Goal: Task Accomplishment & Management: Complete application form

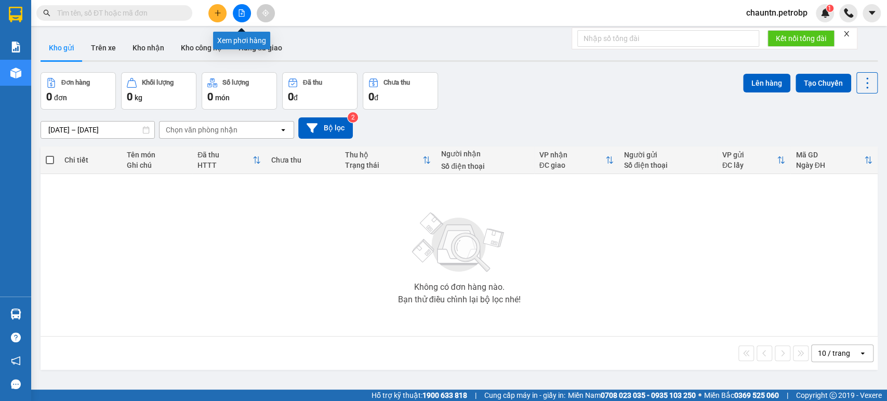
click at [246, 11] on button at bounding box center [242, 13] width 18 height 18
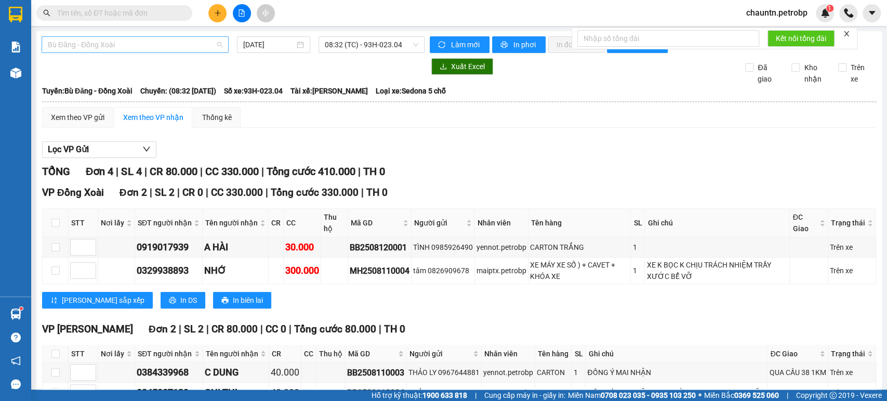
click at [162, 38] on span "Bù Đăng - Đồng Xoài" at bounding box center [135, 45] width 175 height 16
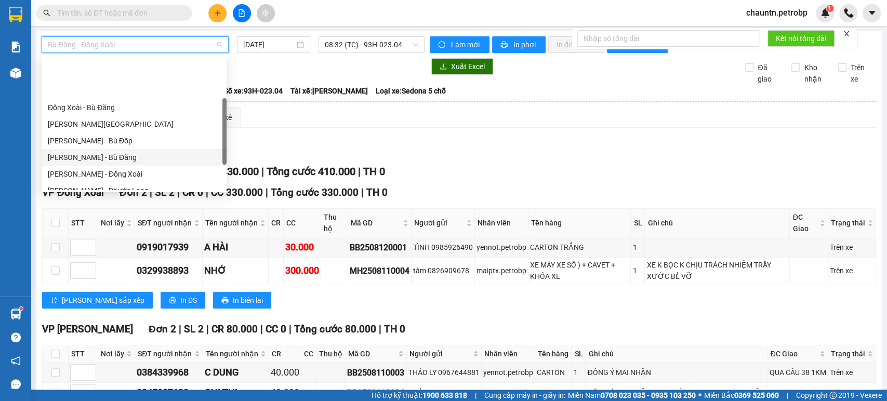
scroll to position [115, 0]
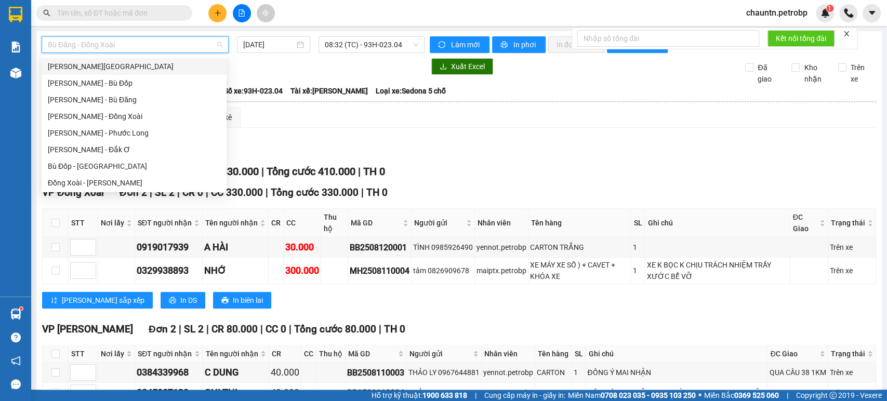
click at [100, 20] on span at bounding box center [114, 13] width 156 height 16
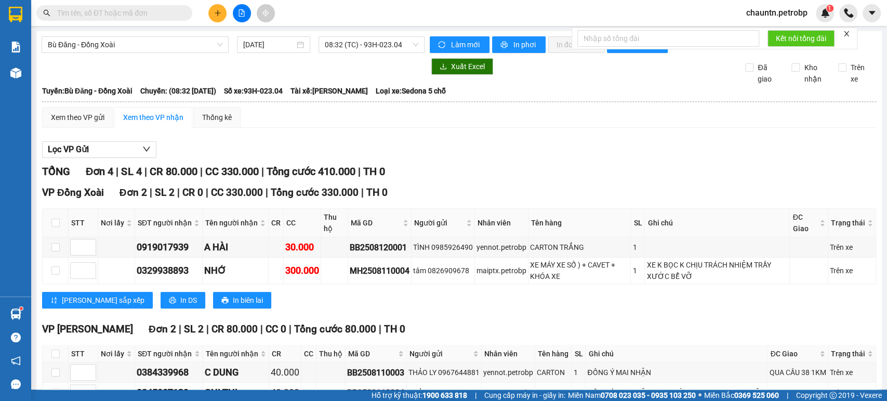
click at [102, 15] on input "text" at bounding box center [118, 12] width 123 height 11
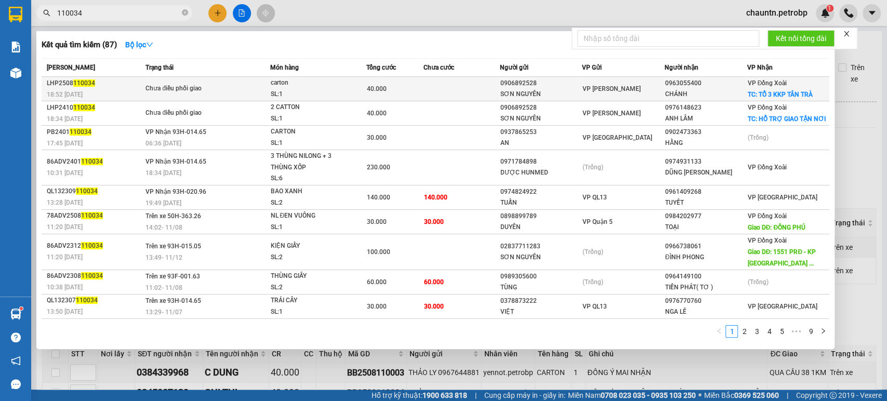
type input "110034"
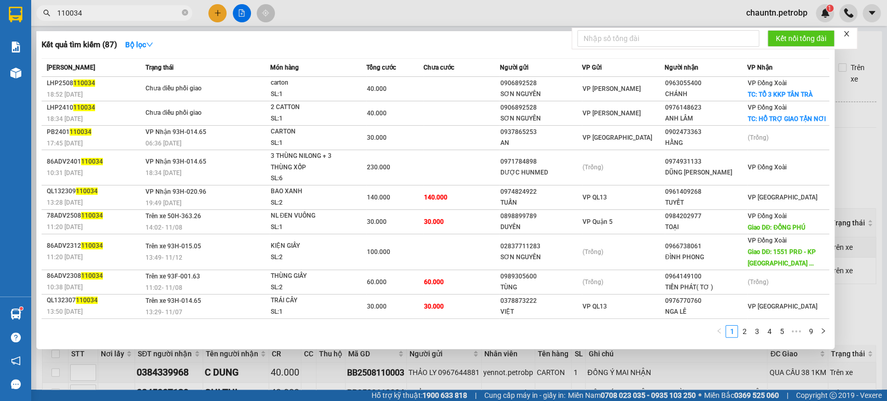
click at [439, 90] on td at bounding box center [462, 89] width 76 height 24
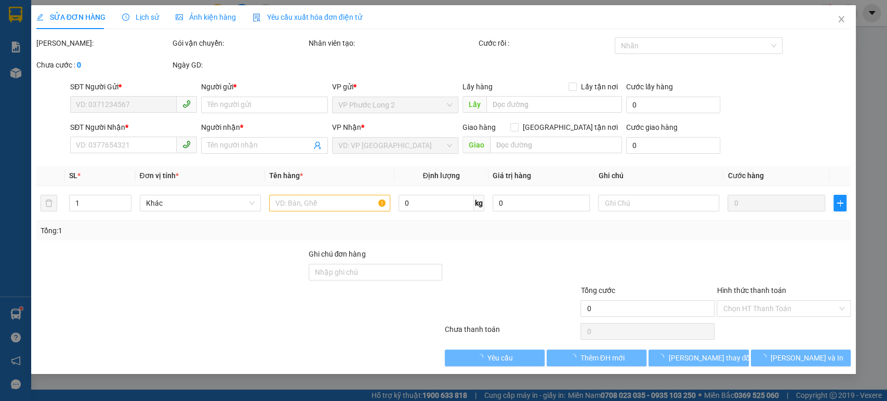
type input "0906892528"
type input "SƠN NGUYÊN"
type input "0963055400"
type input "CHÁNH"
checkbox input "true"
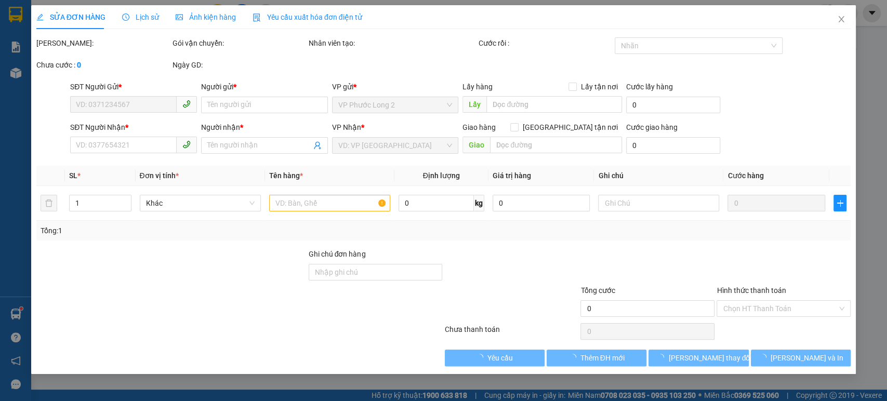
type input "TỔ 3 KKP TÂN TRÀ"
type input "40.000"
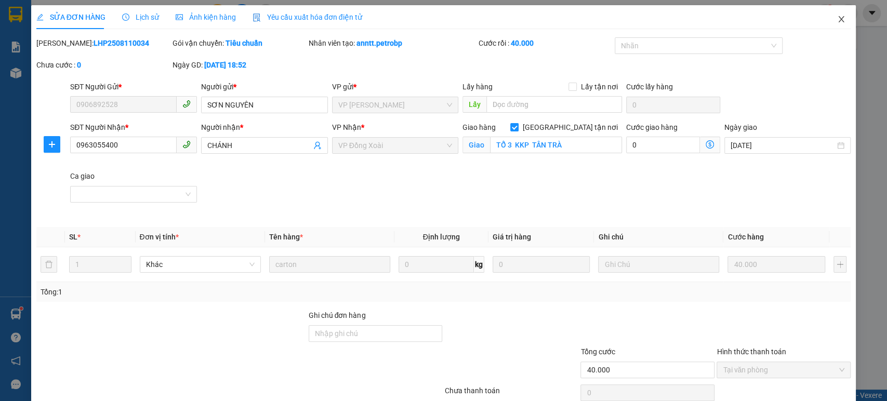
click at [837, 17] on icon "close" at bounding box center [841, 19] width 8 height 8
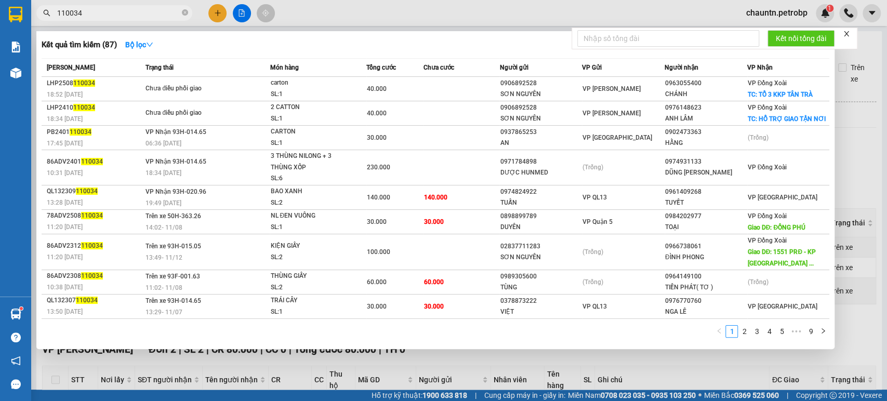
click at [110, 12] on input "110034" at bounding box center [118, 12] width 123 height 11
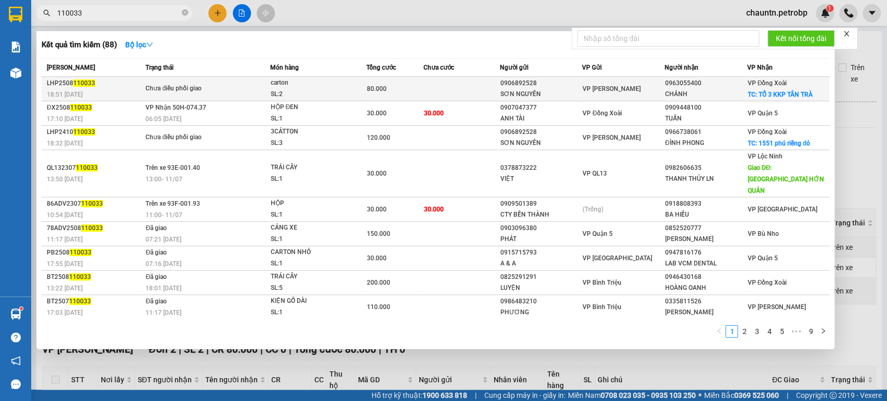
type input "110033"
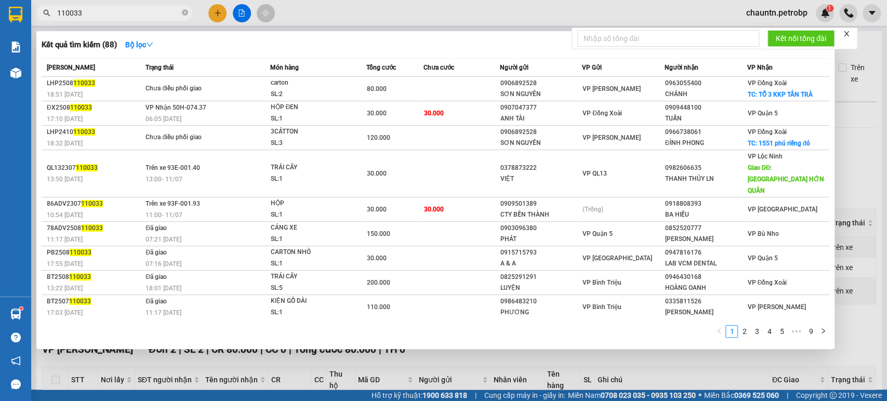
click at [395, 96] on td "80.000" at bounding box center [394, 89] width 57 height 24
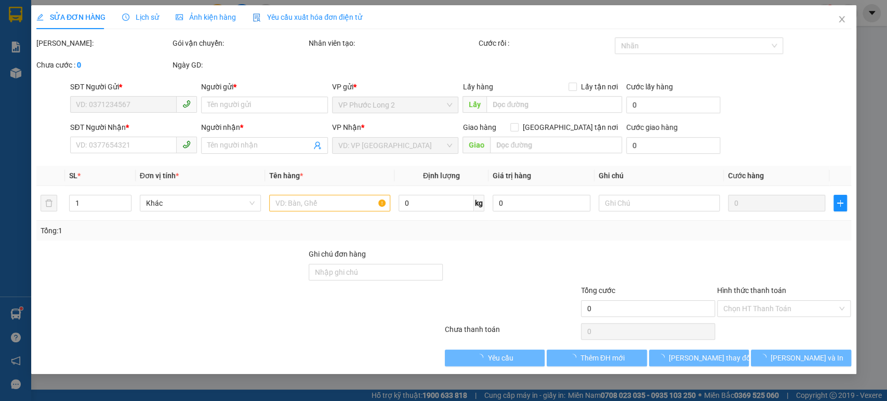
type input "0906892528"
type input "SƠN NGUYÊN"
type input "0963055400"
type input "CHÁNH"
checkbox input "true"
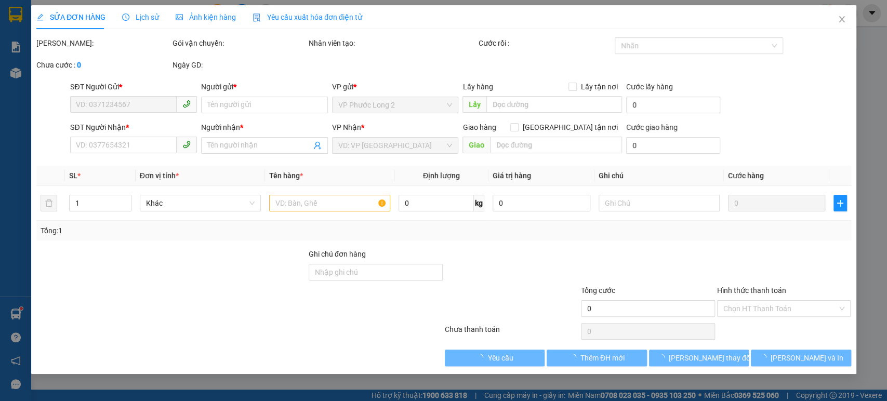
type input "TỔ 3 KKP TÂN TRÀ"
type input "80.000"
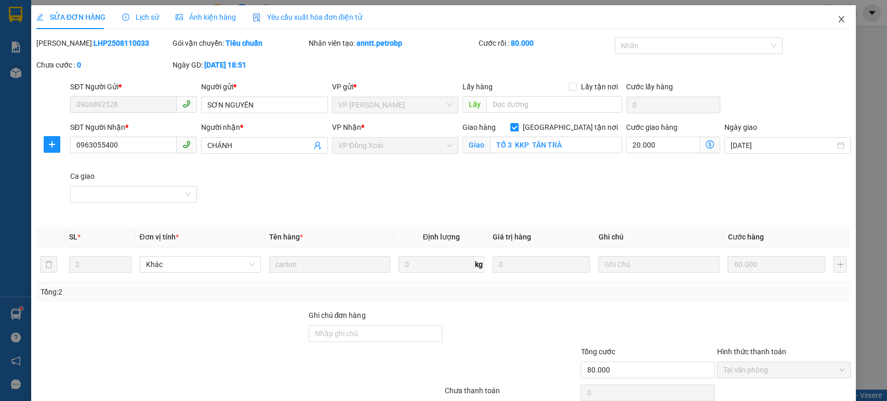
click at [837, 19] on icon "close" at bounding box center [841, 19] width 8 height 8
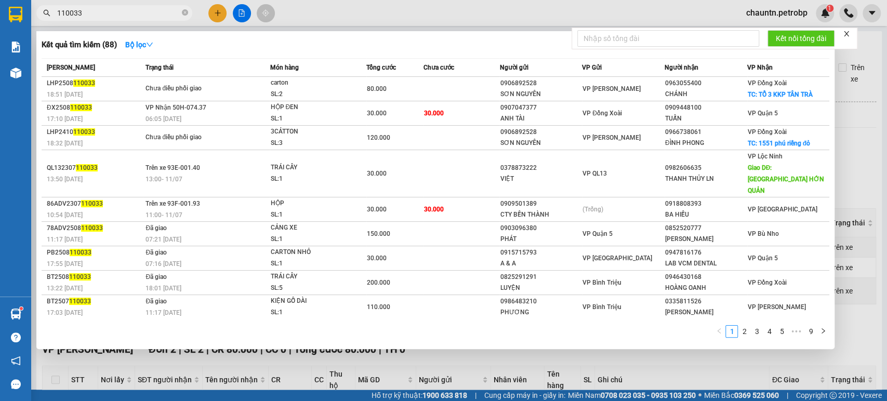
click at [121, 13] on input "110033" at bounding box center [118, 12] width 123 height 11
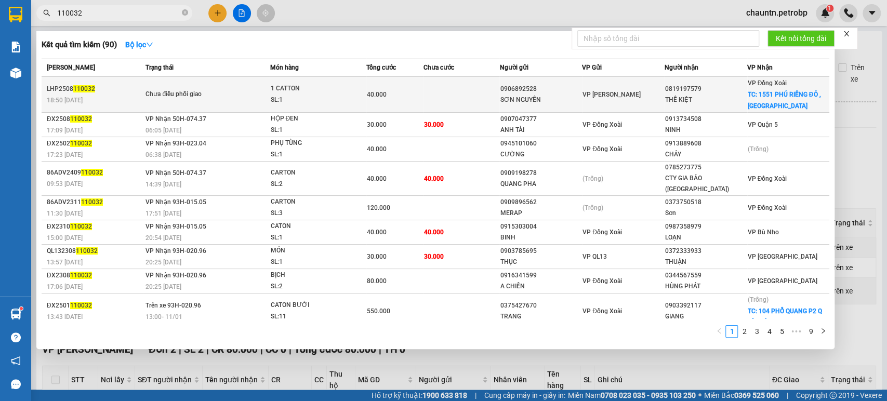
type input "110032"
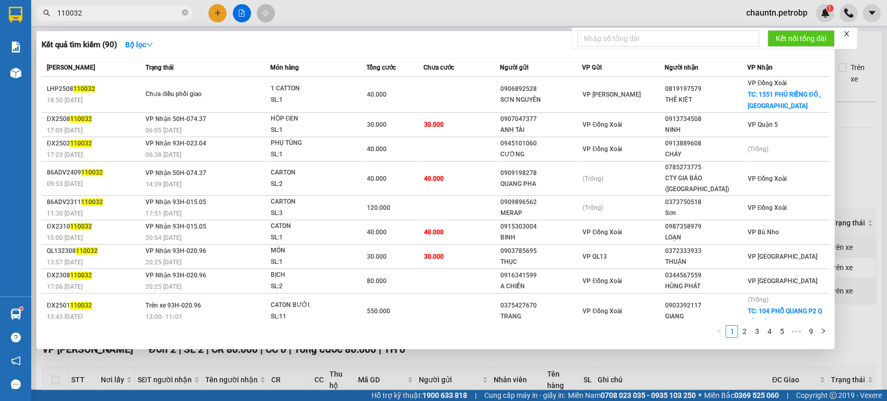
click at [357, 95] on span "1 CATTON SL: 1" at bounding box center [318, 94] width 96 height 22
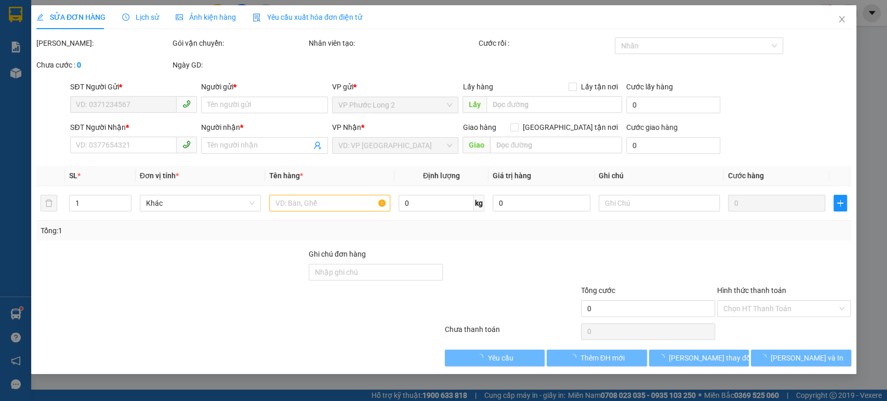
type input "0906892528"
type input "SƠN NGUYÊN"
type input "0819197579"
type input "THẾ KIỆT"
checkbox input "true"
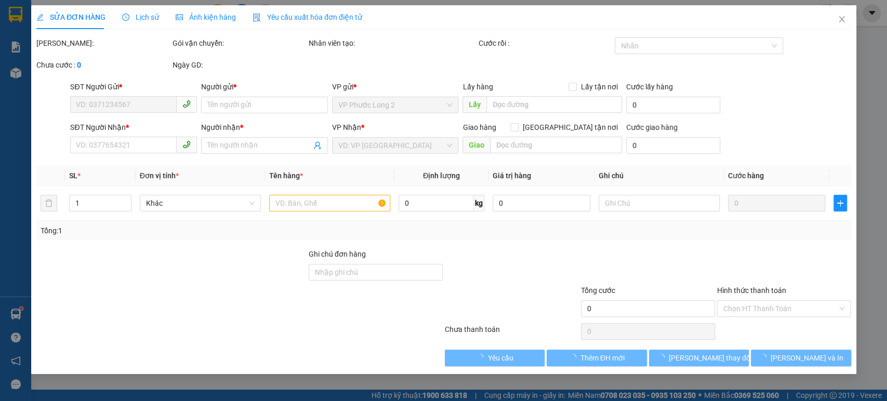
type input "1551 PHÚ RIỀNG ĐỎ ,[GEOGRAPHIC_DATA]"
type input "40.000"
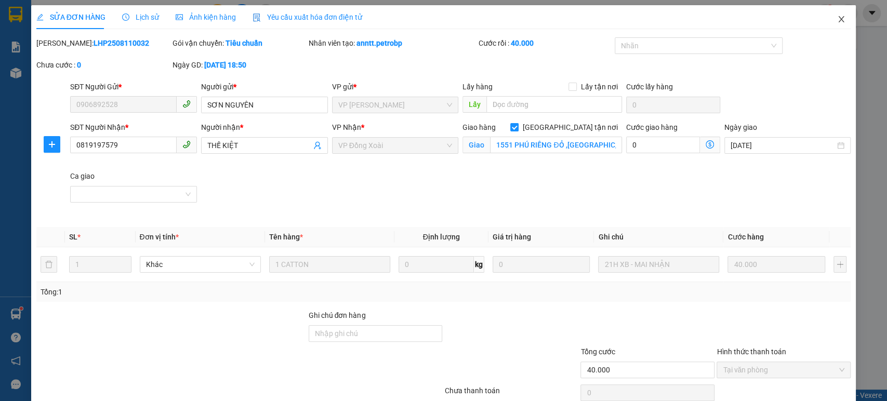
click at [837, 20] on icon "close" at bounding box center [841, 19] width 8 height 8
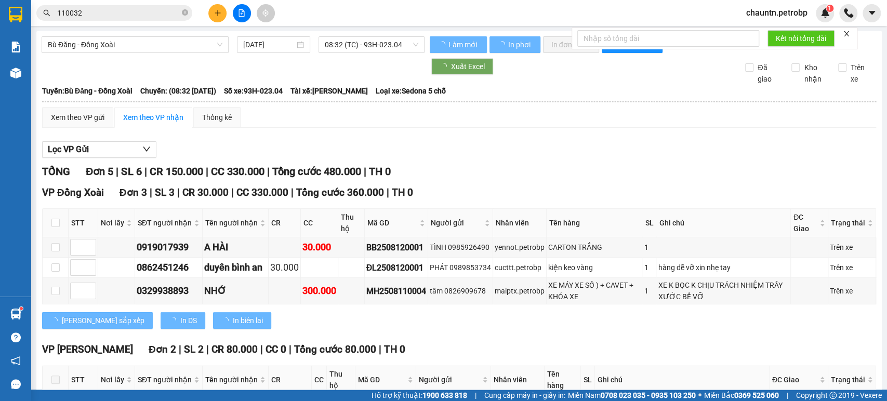
click at [97, 9] on input "110032" at bounding box center [118, 12] width 123 height 11
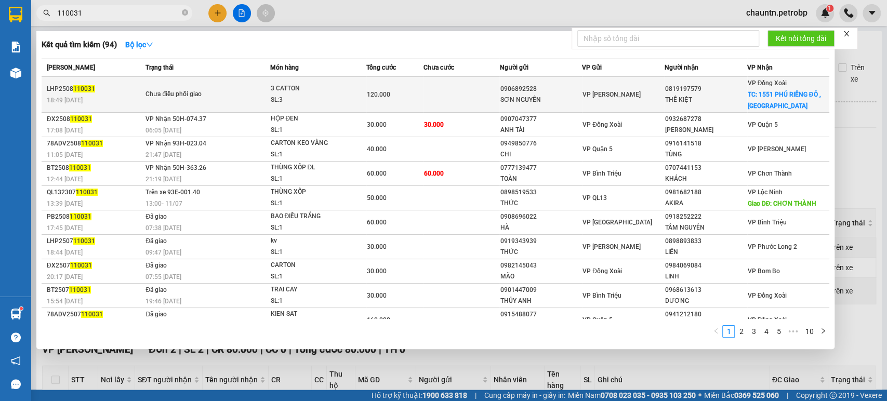
type input "110031"
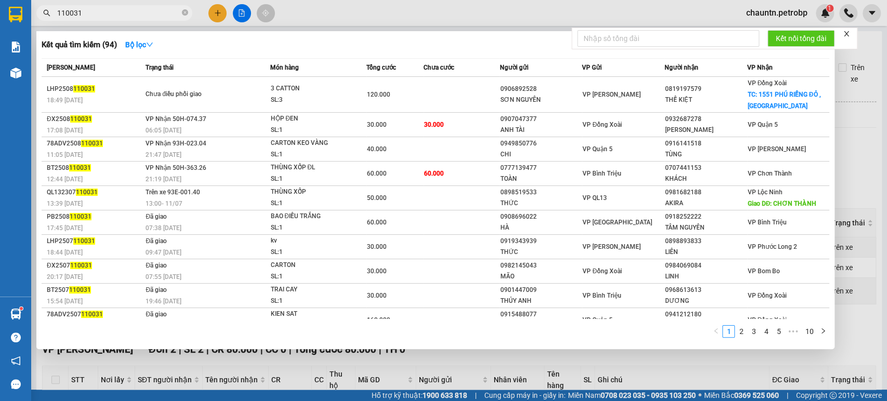
click at [481, 99] on td at bounding box center [462, 95] width 76 height 36
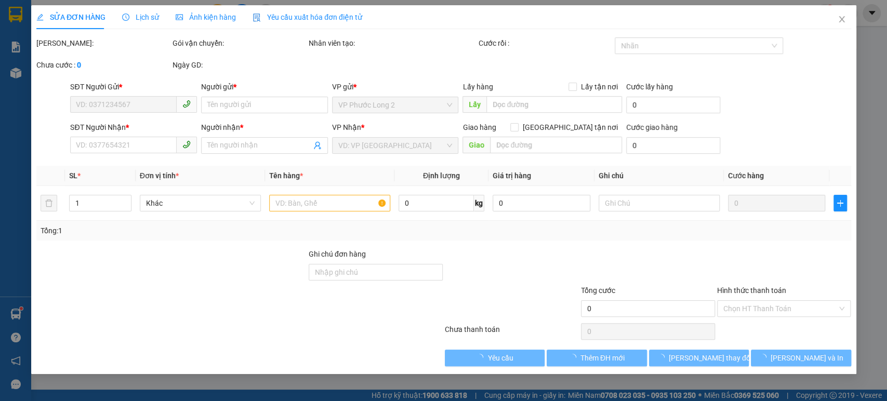
type input "0906892528"
type input "SƠN NGUYÊN"
type input "0819197579"
type input "THẾ KIỆT"
checkbox input "true"
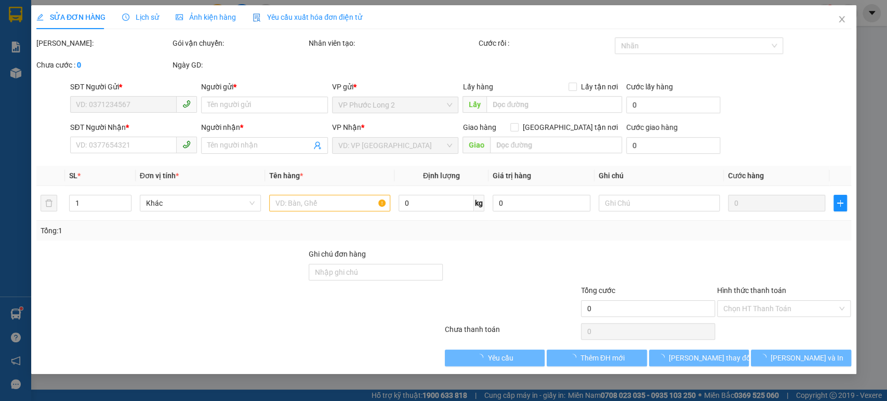
type input "1551 PHÚ RIỀNG ĐỎ ,[GEOGRAPHIC_DATA]"
type input "120.000"
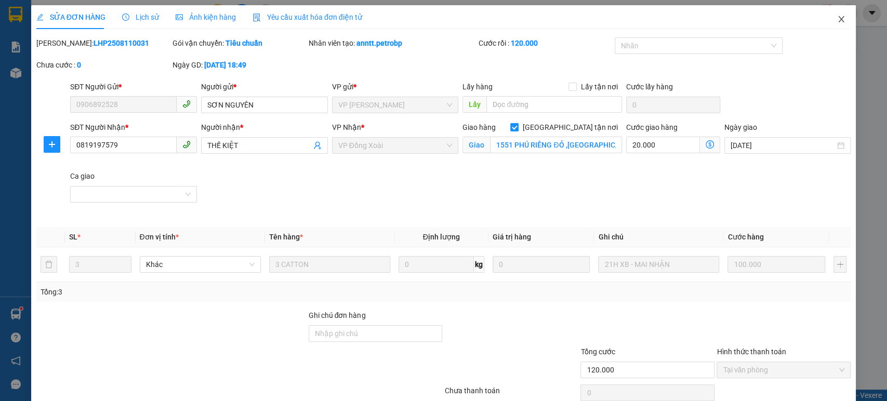
click at [827, 18] on span "Close" at bounding box center [841, 19] width 29 height 29
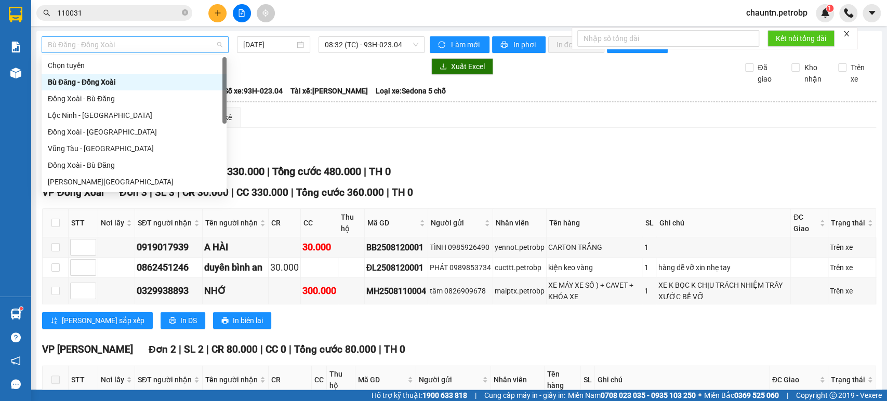
click at [183, 42] on span "Bù Đăng - Đồng Xoài" at bounding box center [135, 45] width 175 height 16
click at [133, 99] on div "Đồng Xoài - Bù Đăng" at bounding box center [134, 98] width 173 height 11
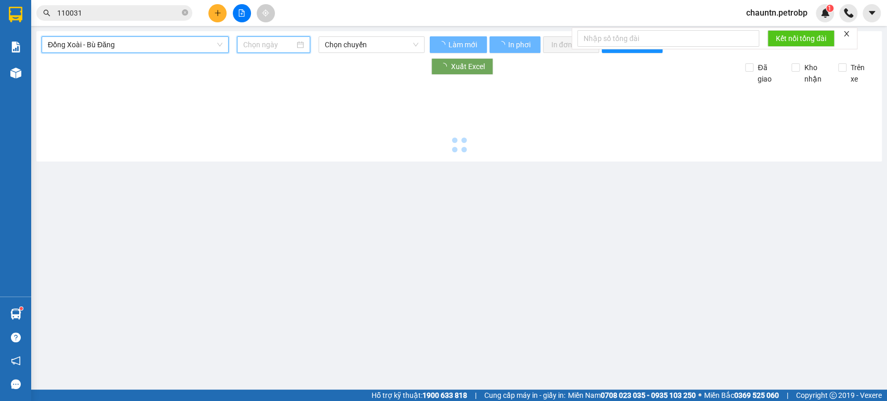
click at [274, 45] on input at bounding box center [268, 44] width 51 height 11
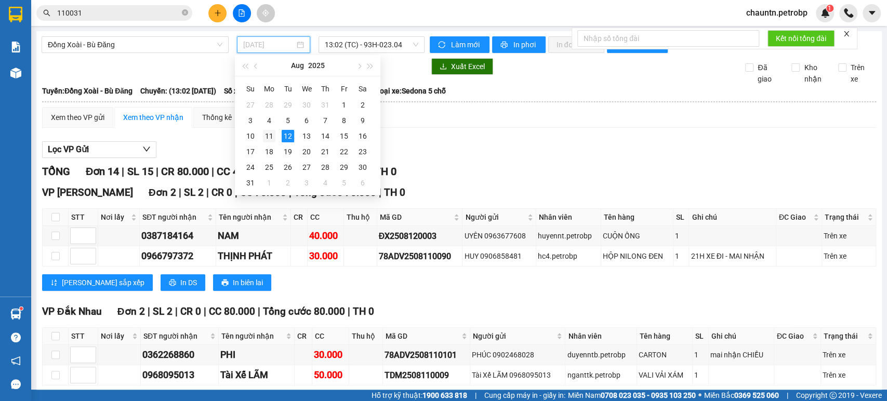
click at [269, 137] on div "11" at bounding box center [269, 136] width 12 height 12
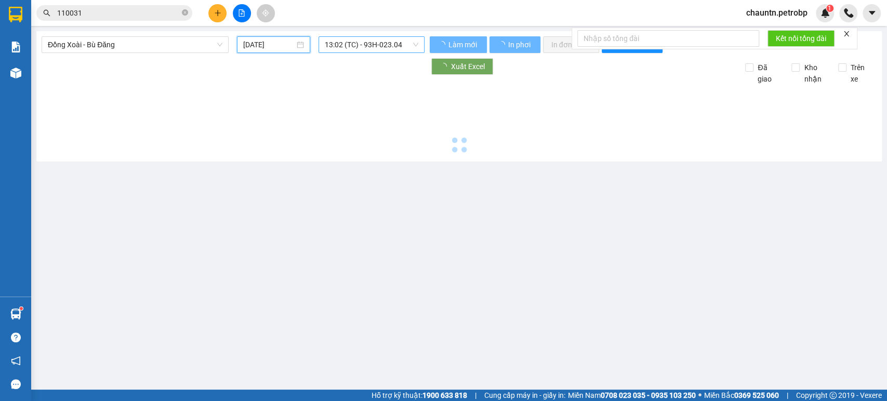
type input "[DATE]"
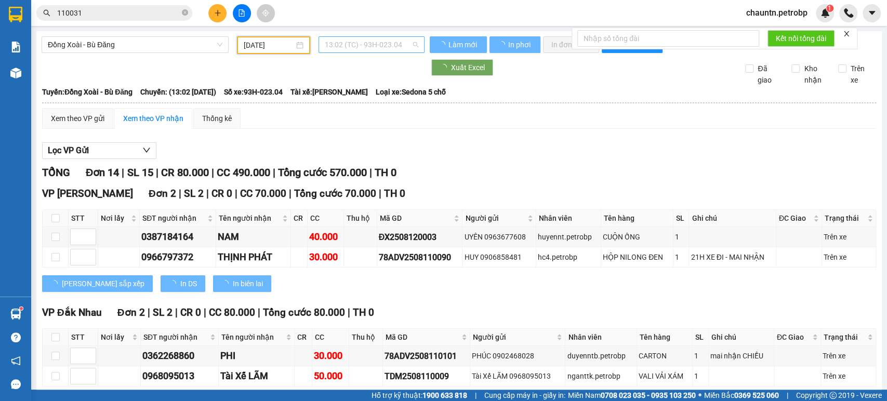
click at [359, 49] on span "13:02 (TC) - 93H-023.04" at bounding box center [371, 45] width 93 height 16
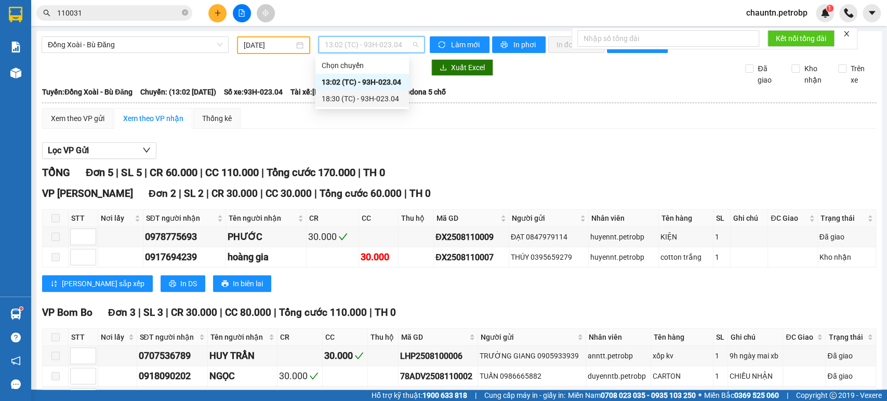
click at [365, 99] on div "18:30 (TC) - 93H-023.04" at bounding box center [362, 98] width 81 height 11
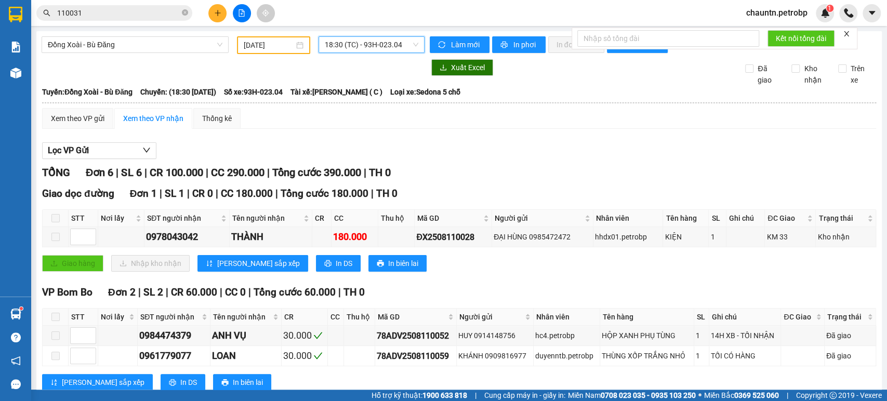
click at [367, 48] on span "18:30 (TC) - 93H-023.04" at bounding box center [371, 45] width 93 height 16
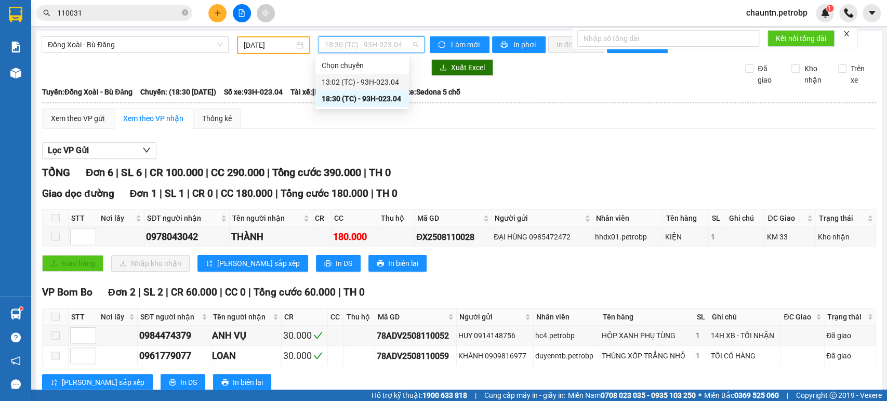
click at [362, 78] on div "13:02 (TC) - 93H-023.04" at bounding box center [362, 81] width 81 height 11
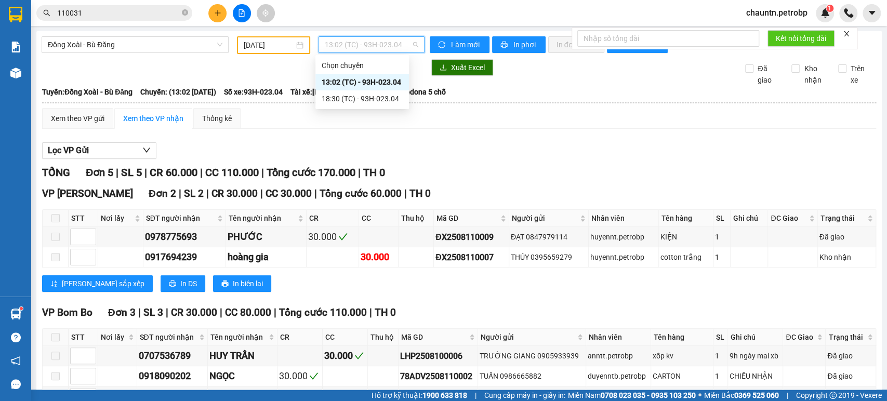
click at [374, 45] on span "13:02 (TC) - 93H-023.04" at bounding box center [371, 45] width 93 height 16
click at [367, 96] on div "18:30 (TC) - 93H-023.04" at bounding box center [362, 98] width 81 height 11
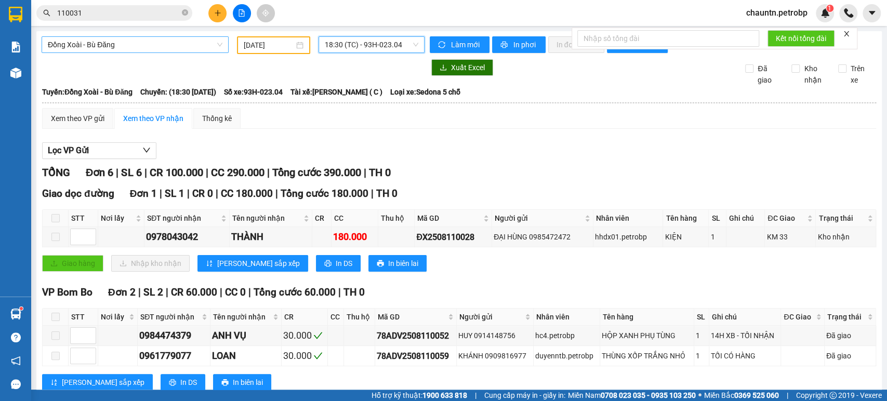
click at [160, 41] on span "Đồng Xoài - Bù Đăng" at bounding box center [135, 45] width 175 height 16
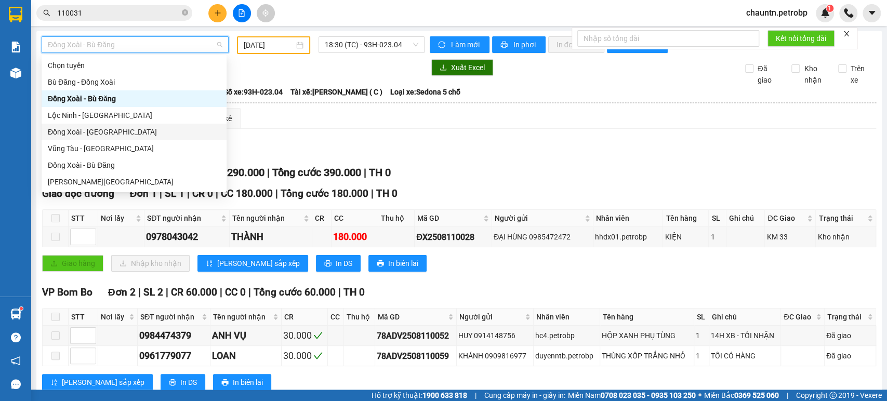
click at [124, 128] on div "Đồng Xoài - [GEOGRAPHIC_DATA]" at bounding box center [134, 131] width 173 height 11
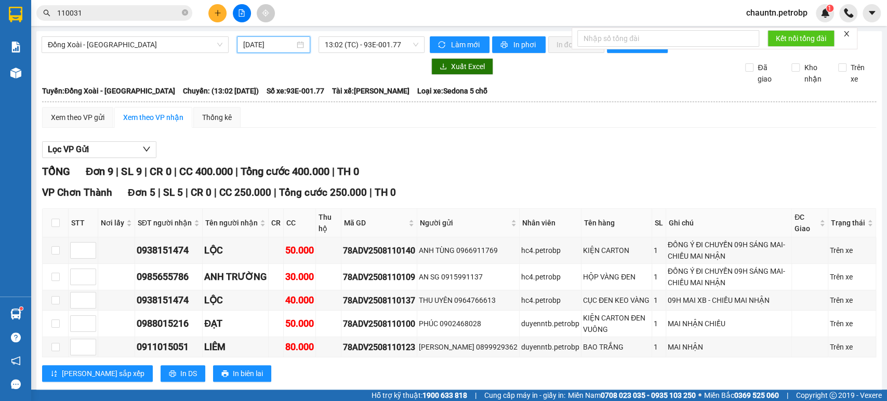
click at [286, 41] on input "[DATE]" at bounding box center [268, 44] width 51 height 11
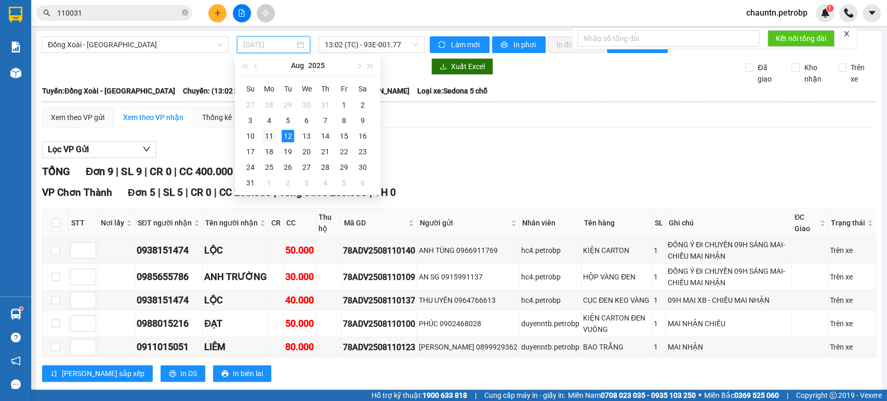
click at [272, 133] on div "11" at bounding box center [269, 136] width 12 height 12
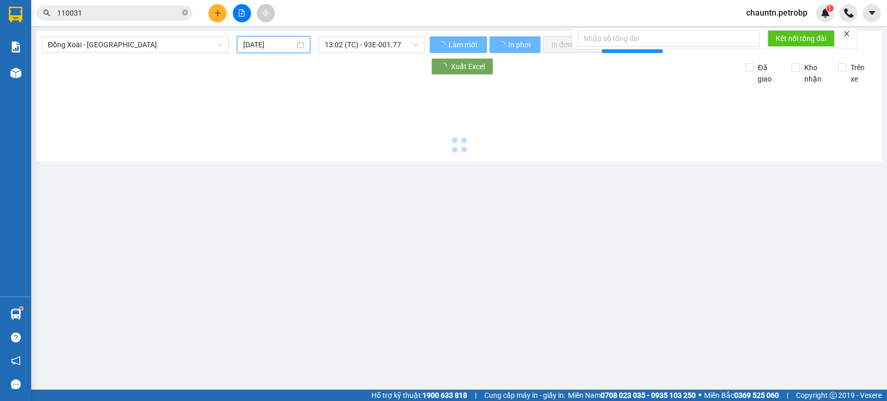
type input "[DATE]"
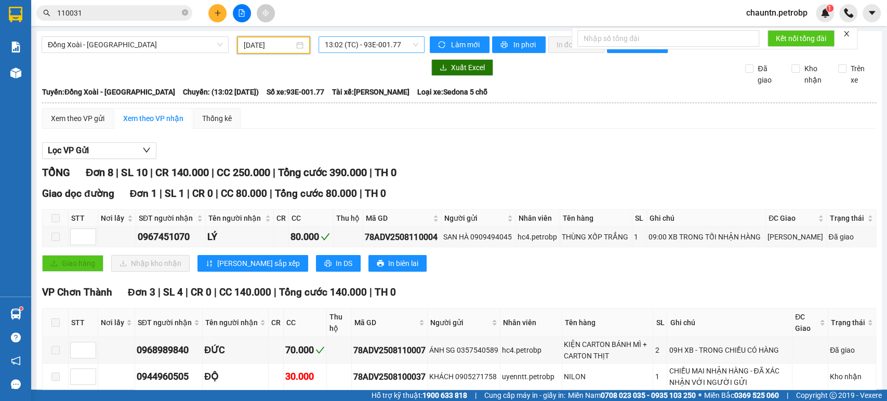
click at [367, 46] on span "13:02 (TC) - 93E-001.77" at bounding box center [371, 45] width 93 height 16
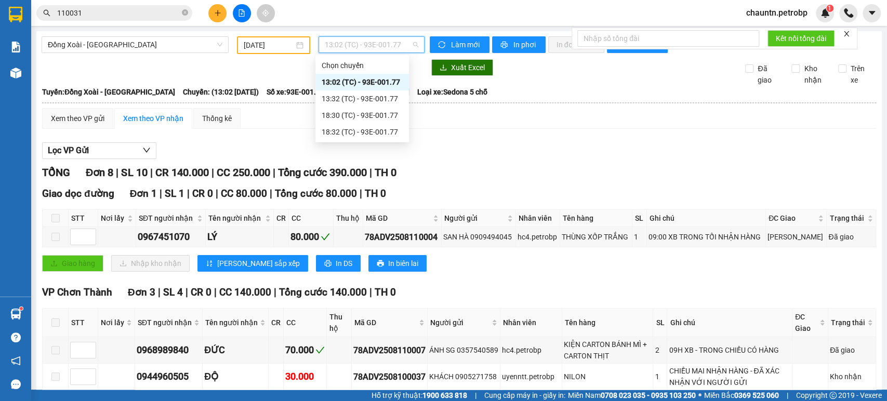
click at [374, 84] on div "13:02 (TC) - 93E-001.77" at bounding box center [362, 81] width 81 height 11
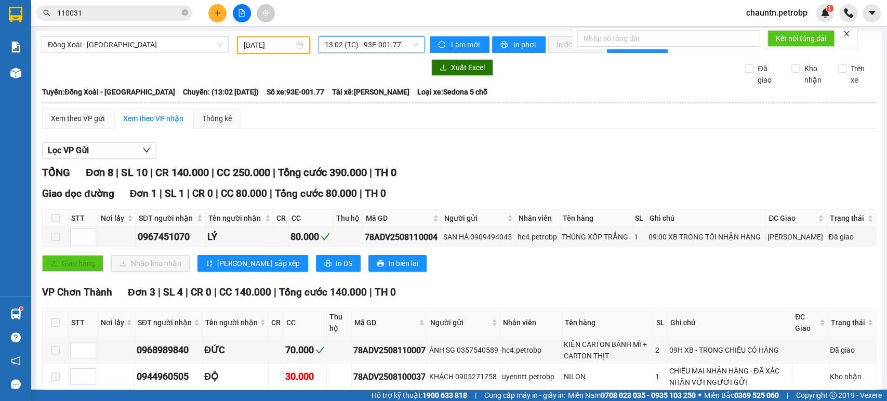
click at [374, 44] on span "13:02 (TC) - 93E-001.77" at bounding box center [371, 45] width 93 height 16
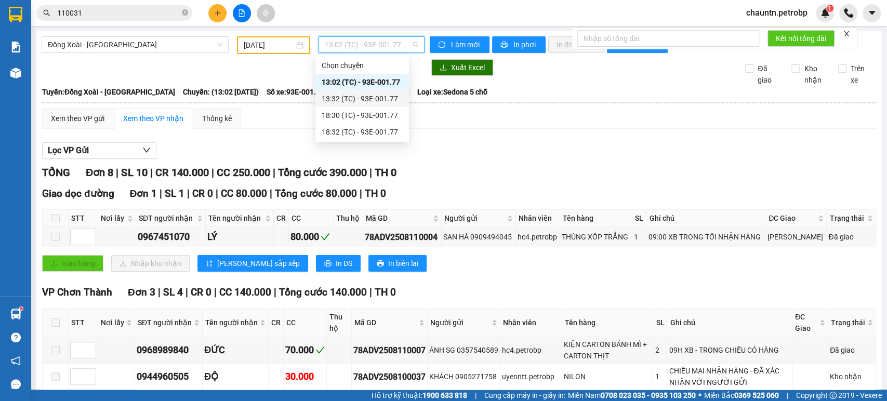
click at [374, 97] on div "13:32 (TC) - 93E-001.77" at bounding box center [362, 98] width 81 height 11
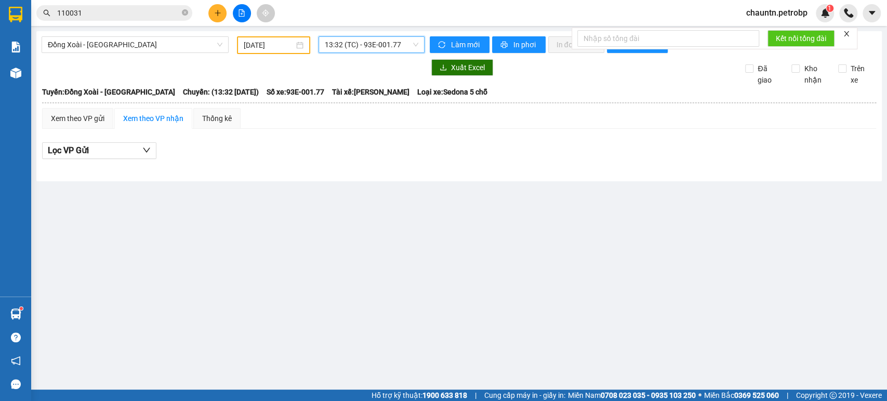
click at [373, 44] on span "13:32 (TC) - 93E-001.77" at bounding box center [371, 45] width 93 height 16
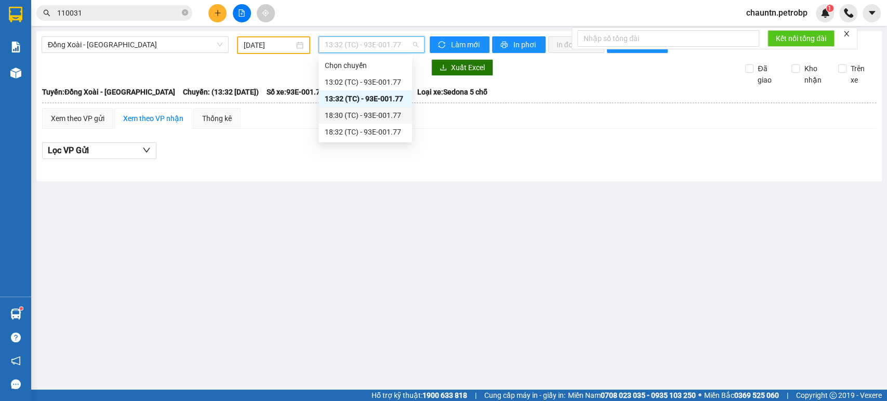
click at [369, 115] on div "18:30 (TC) - 93E-001.77" at bounding box center [365, 115] width 81 height 11
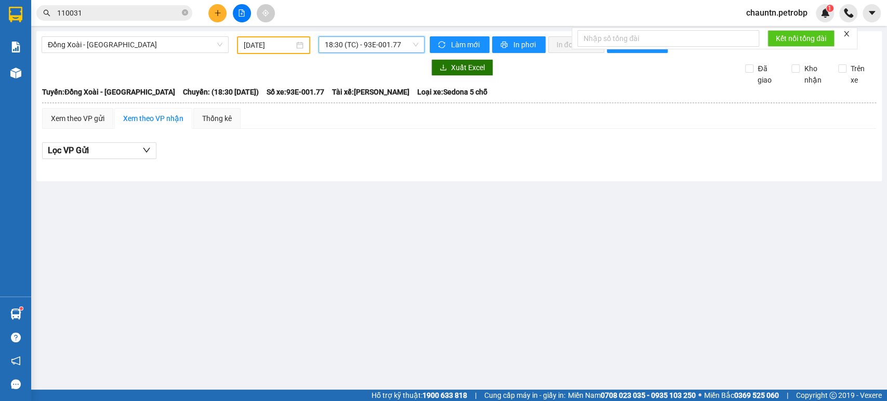
click at [371, 44] on span "18:30 (TC) - 93E-001.77" at bounding box center [371, 45] width 93 height 16
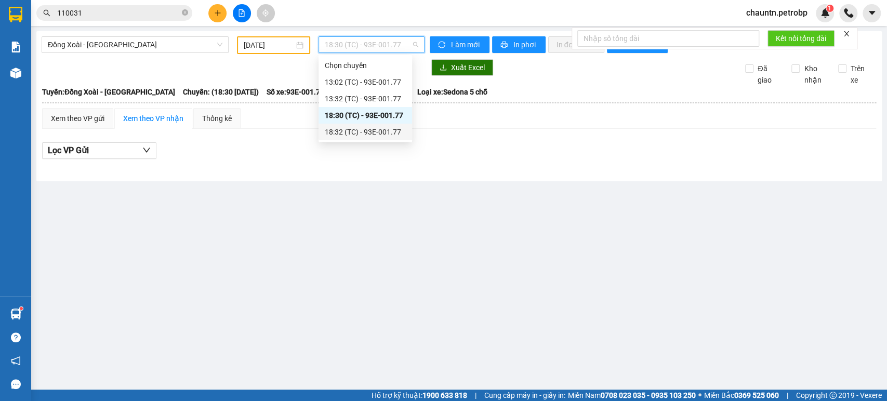
click at [371, 130] on div "18:32 (TC) - 93E-001.77" at bounding box center [365, 131] width 81 height 11
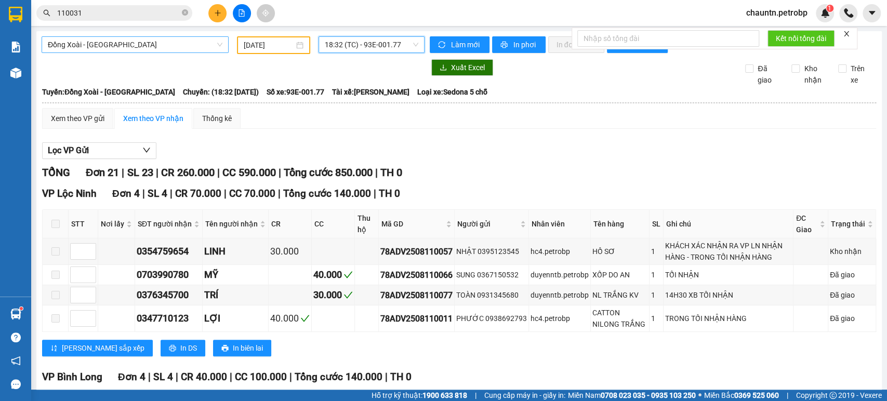
click at [169, 45] on span "Đồng Xoài - [GEOGRAPHIC_DATA]" at bounding box center [135, 45] width 175 height 16
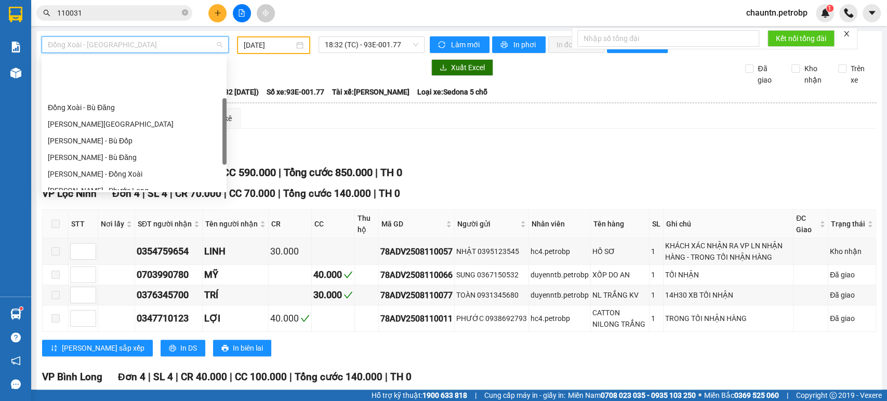
scroll to position [115, 0]
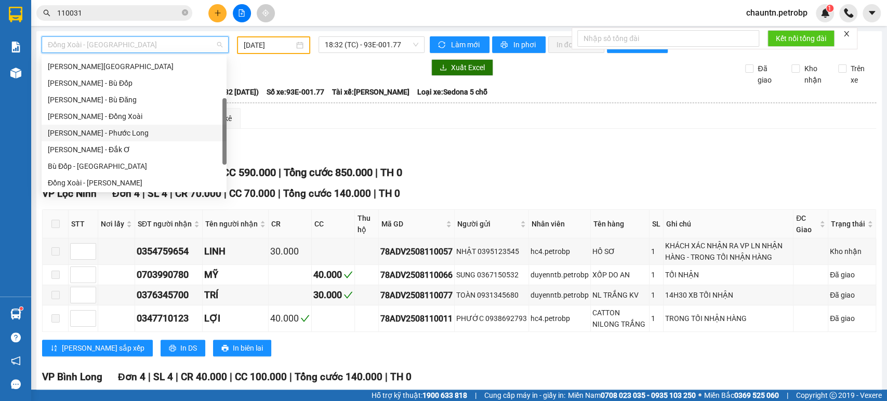
click at [128, 134] on div "[PERSON_NAME] - Phước Long" at bounding box center [134, 132] width 173 height 11
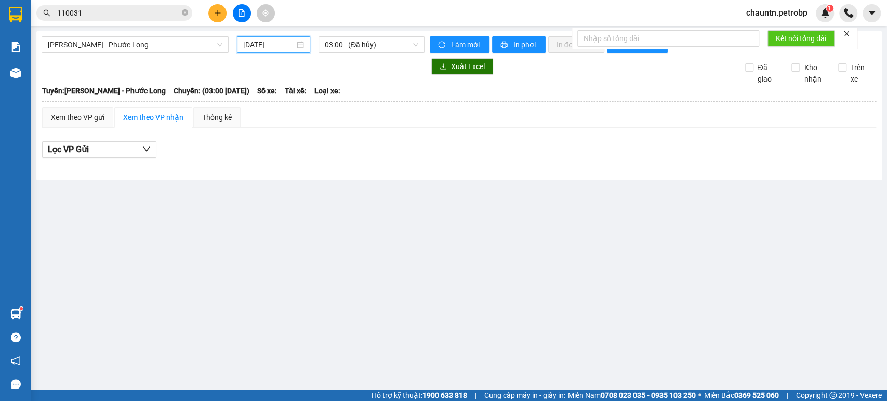
click at [291, 47] on input "[DATE]" at bounding box center [268, 44] width 51 height 11
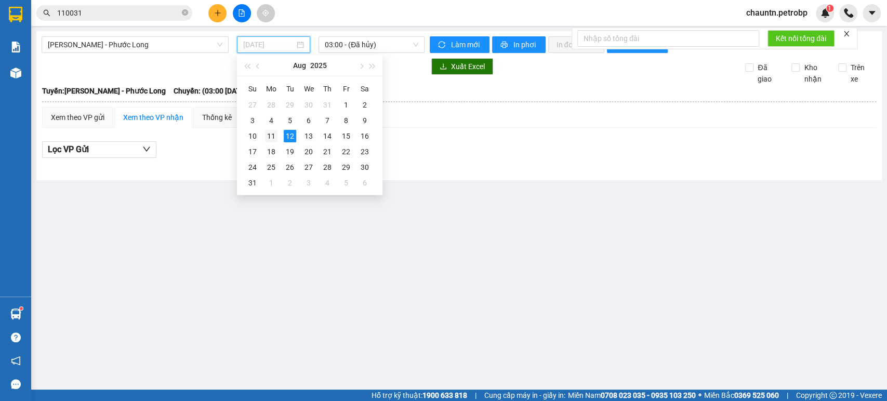
click at [270, 137] on div "11" at bounding box center [271, 136] width 12 height 12
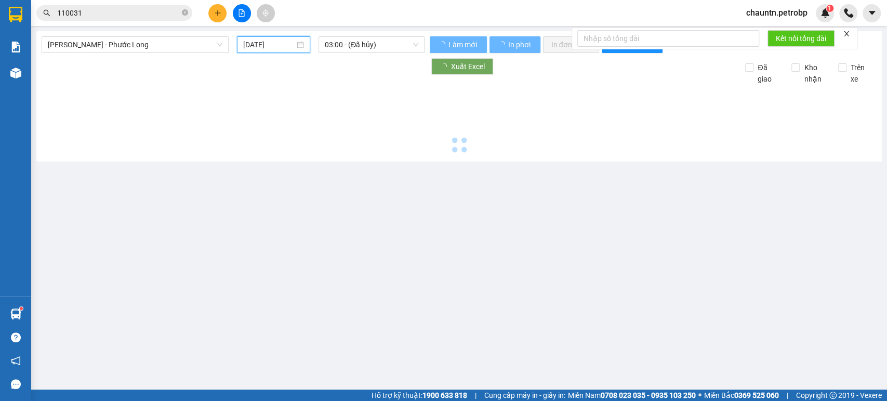
type input "[DATE]"
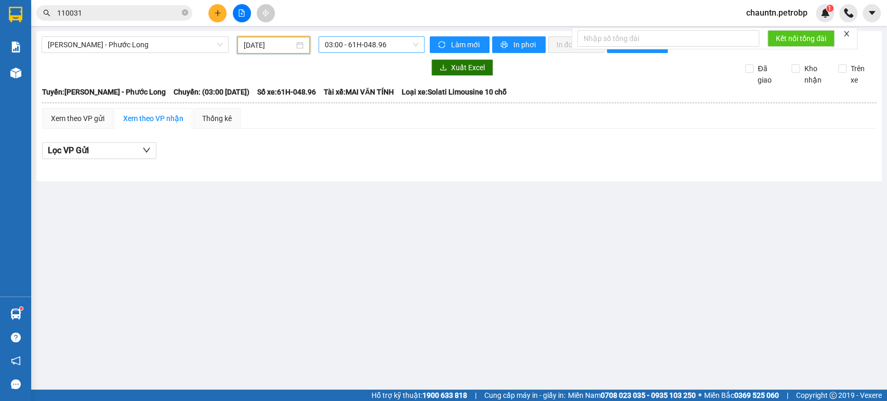
click at [355, 39] on span "03:00 - 61H-048.96" at bounding box center [371, 45] width 93 height 16
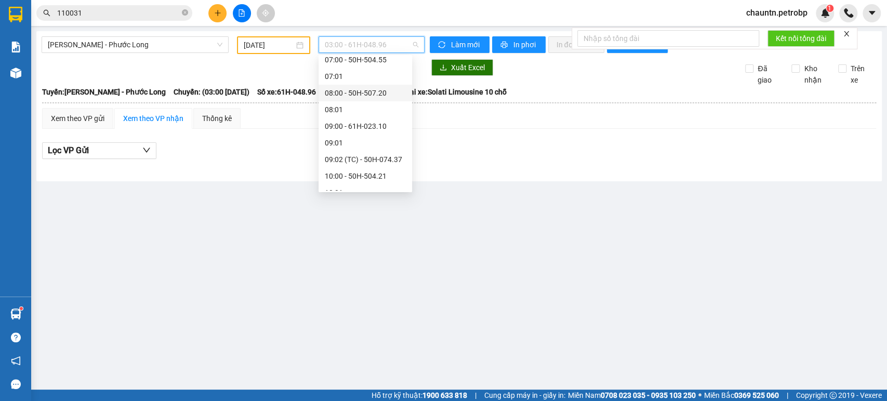
scroll to position [173, 0]
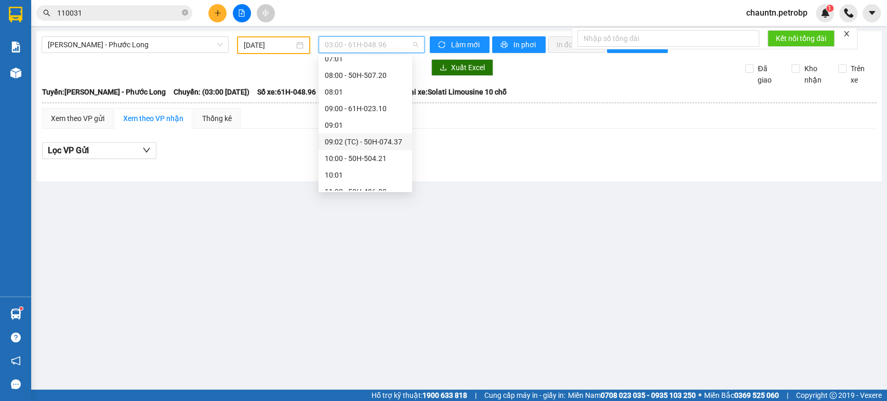
click at [367, 143] on div "09:02 (TC) - 50H-074.37" at bounding box center [365, 141] width 81 height 11
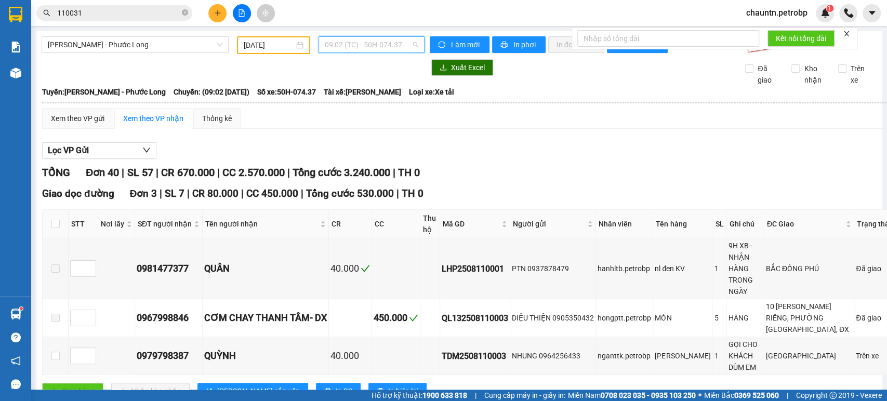
click at [362, 45] on span "09:02 (TC) - 50H-074.37" at bounding box center [371, 45] width 93 height 16
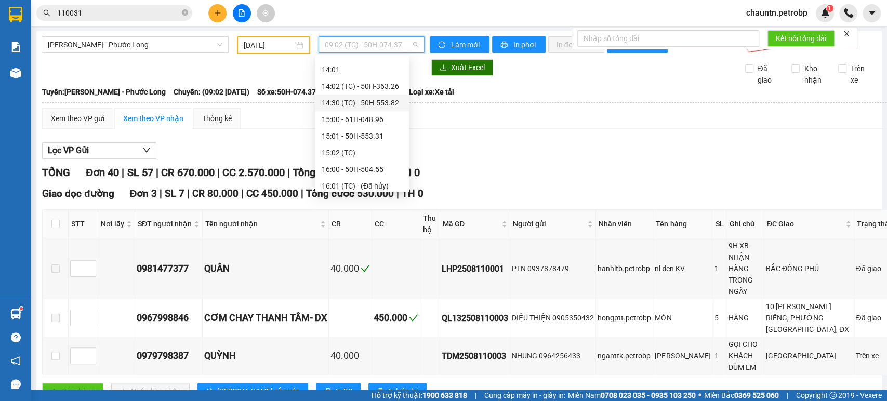
scroll to position [462, 0]
click at [385, 82] on div "14:02 (TC) - 50H-363.26" at bounding box center [362, 86] width 81 height 11
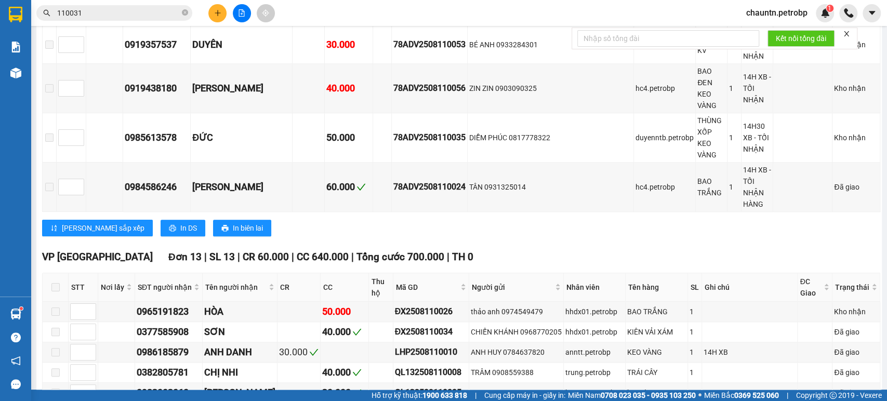
scroll to position [3339, 0]
